Goal: Navigation & Orientation: Find specific page/section

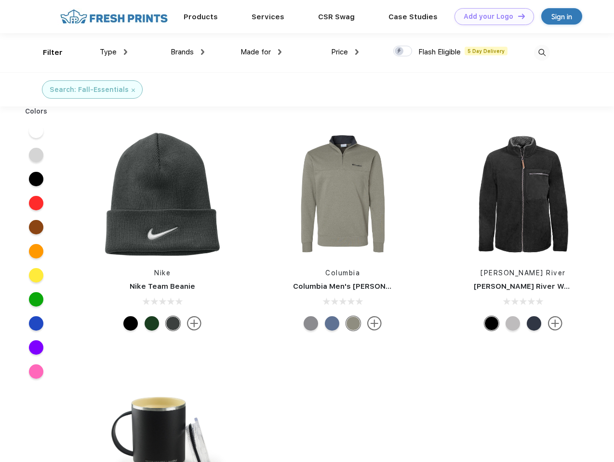
click at [490, 16] on link "Add your Logo Design Tool" at bounding box center [493, 16] width 79 height 17
click at [0, 0] on div "Design Tool" at bounding box center [0, 0] width 0 height 0
click at [517, 16] on link "Add your Logo Design Tool" at bounding box center [493, 16] width 79 height 17
click at [46, 53] on div "Filter" at bounding box center [53, 52] width 20 height 11
click at [114, 52] on span "Type" at bounding box center [108, 52] width 17 height 9
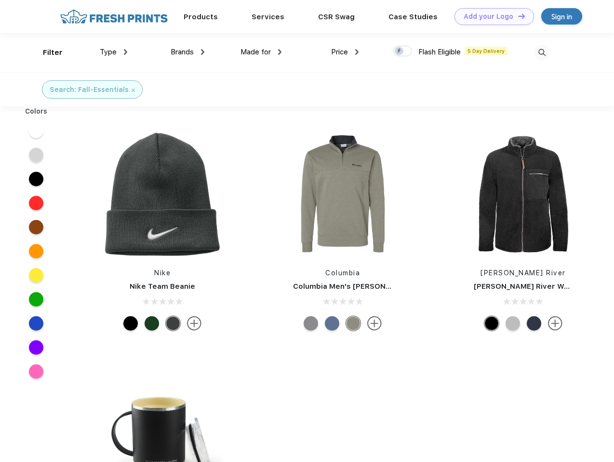
click at [187, 52] on span "Brands" at bounding box center [182, 52] width 23 height 9
click at [261, 52] on span "Made for" at bounding box center [255, 52] width 30 height 9
click at [345, 52] on span "Price" at bounding box center [339, 52] width 17 height 9
click at [403, 52] on div at bounding box center [402, 51] width 19 height 11
click at [399, 52] on input "checkbox" at bounding box center [396, 48] width 6 height 6
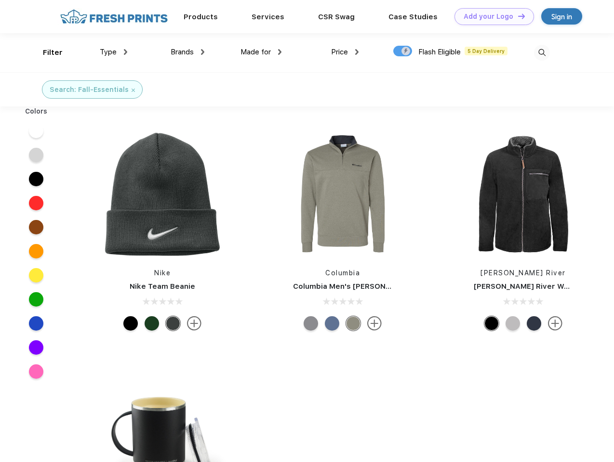
click at [541, 53] on img at bounding box center [542, 53] width 16 height 16
